Goal: Information Seeking & Learning: Learn about a topic

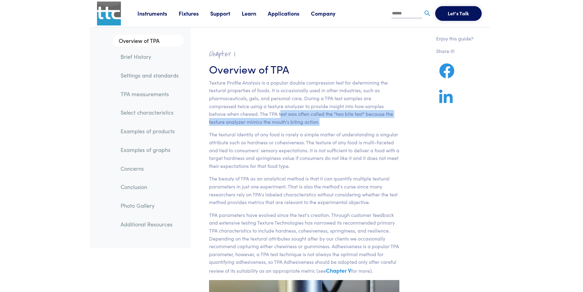
drag, startPoint x: 283, startPoint y: 119, endPoint x: 246, endPoint y: 114, distance: 37.5
click at [247, 114] on p "Texture Profile Analysis is a popular double compression test for determining t…" at bounding box center [304, 102] width 191 height 47
click at [241, 115] on p "Texture Profile Analysis is a popular double compression test for determining t…" at bounding box center [304, 102] width 191 height 47
drag, startPoint x: 238, startPoint y: 114, endPoint x: 269, endPoint y: 117, distance: 30.7
click at [269, 117] on p "Texture Profile Analysis is a popular double compression test for determining t…" at bounding box center [304, 102] width 191 height 47
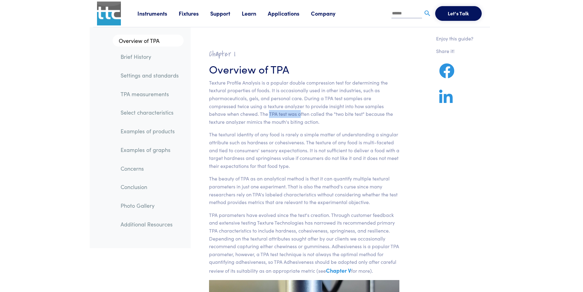
click at [269, 117] on p "Texture Profile Analysis is a popular double compression test for determining t…" at bounding box center [304, 102] width 191 height 47
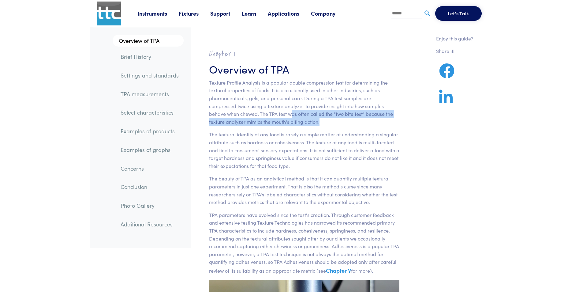
drag, startPoint x: 272, startPoint y: 118, endPoint x: 259, endPoint y: 110, distance: 14.7
click at [259, 110] on p "Texture Profile Analysis is a popular double compression test for determining t…" at bounding box center [304, 102] width 191 height 47
drag, startPoint x: 259, startPoint y: 110, endPoint x: 272, endPoint y: 118, distance: 15.3
click at [272, 117] on p "Texture Profile Analysis is a popular double compression test for determining t…" at bounding box center [304, 102] width 191 height 47
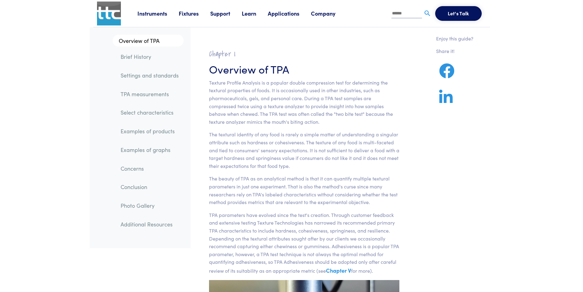
click at [272, 118] on p "Texture Profile Analysis is a popular double compression test for determining t…" at bounding box center [304, 102] width 191 height 47
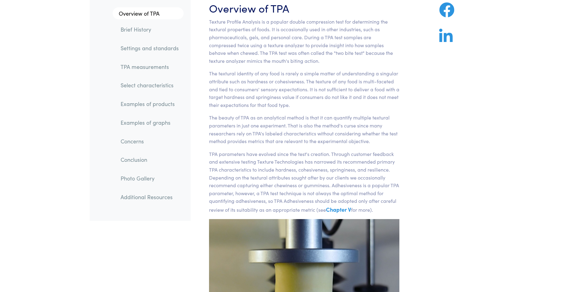
scroll to position [61, 0]
